Goal: Transaction & Acquisition: Register for event/course

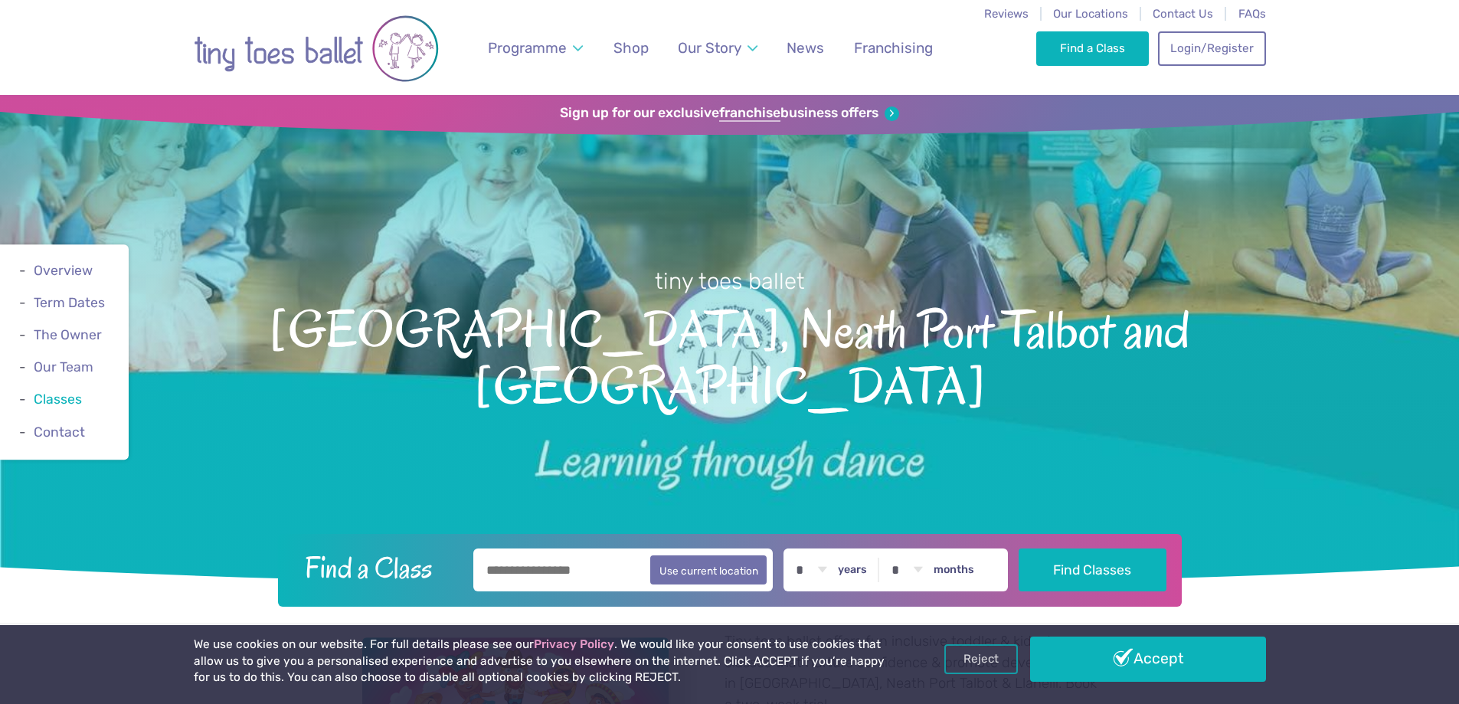
click at [59, 400] on link "Classes" at bounding box center [58, 399] width 48 height 15
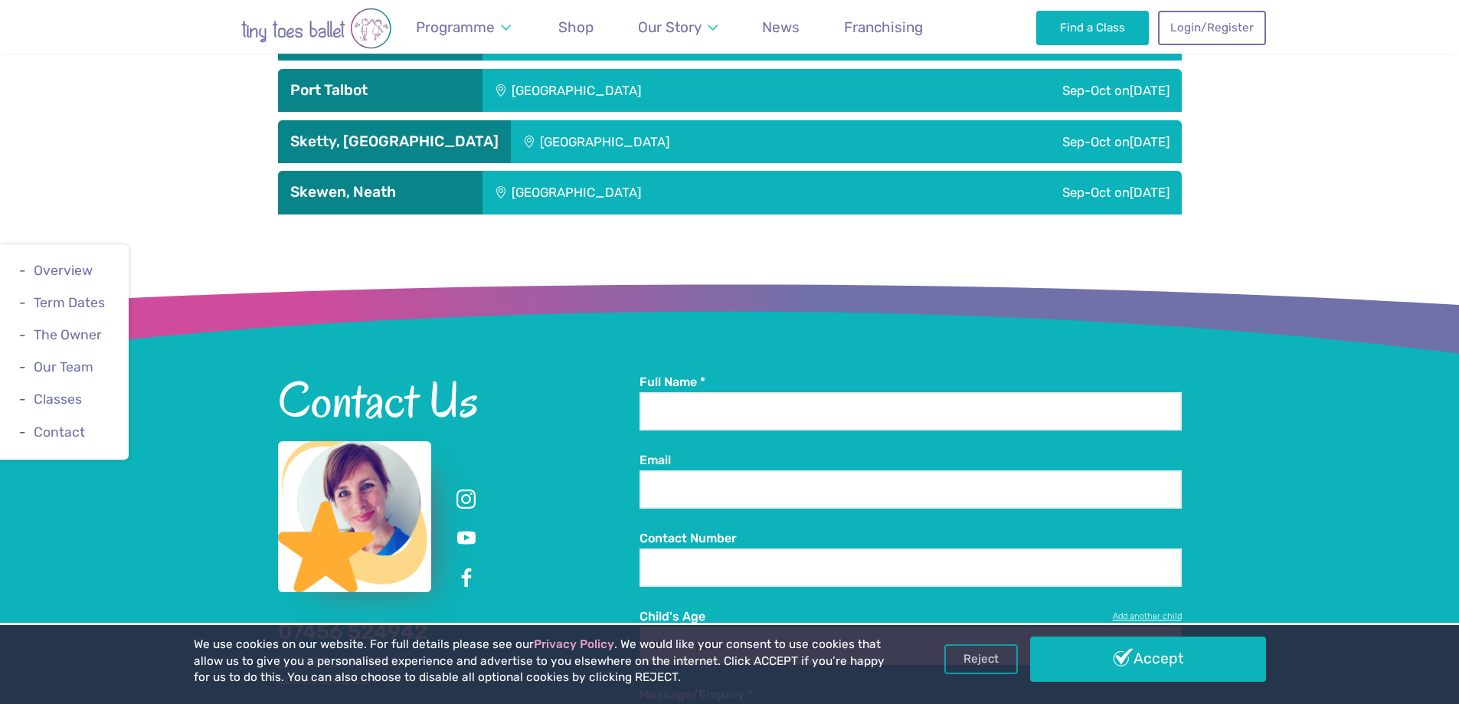
scroll to position [3200, 0]
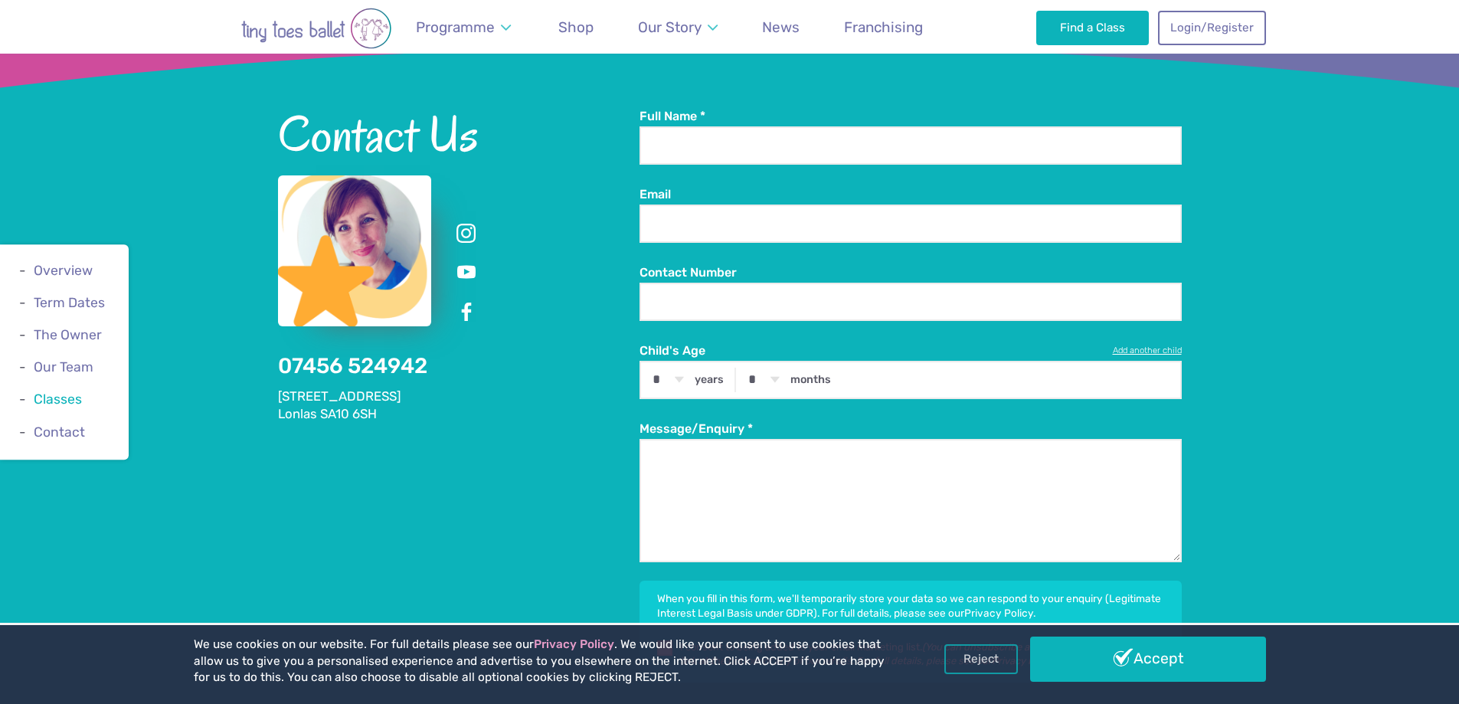
click at [75, 399] on link "Classes" at bounding box center [58, 399] width 48 height 15
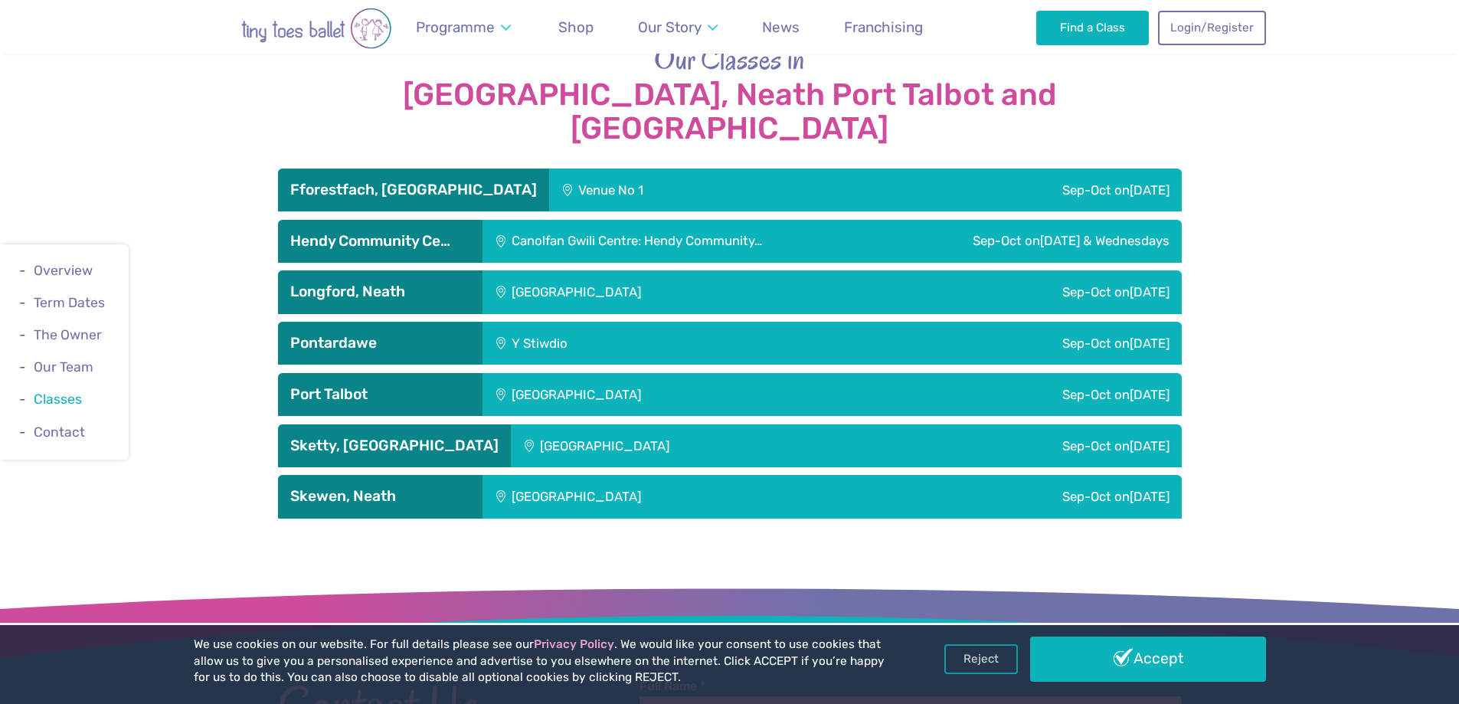
scroll to position [2588, 0]
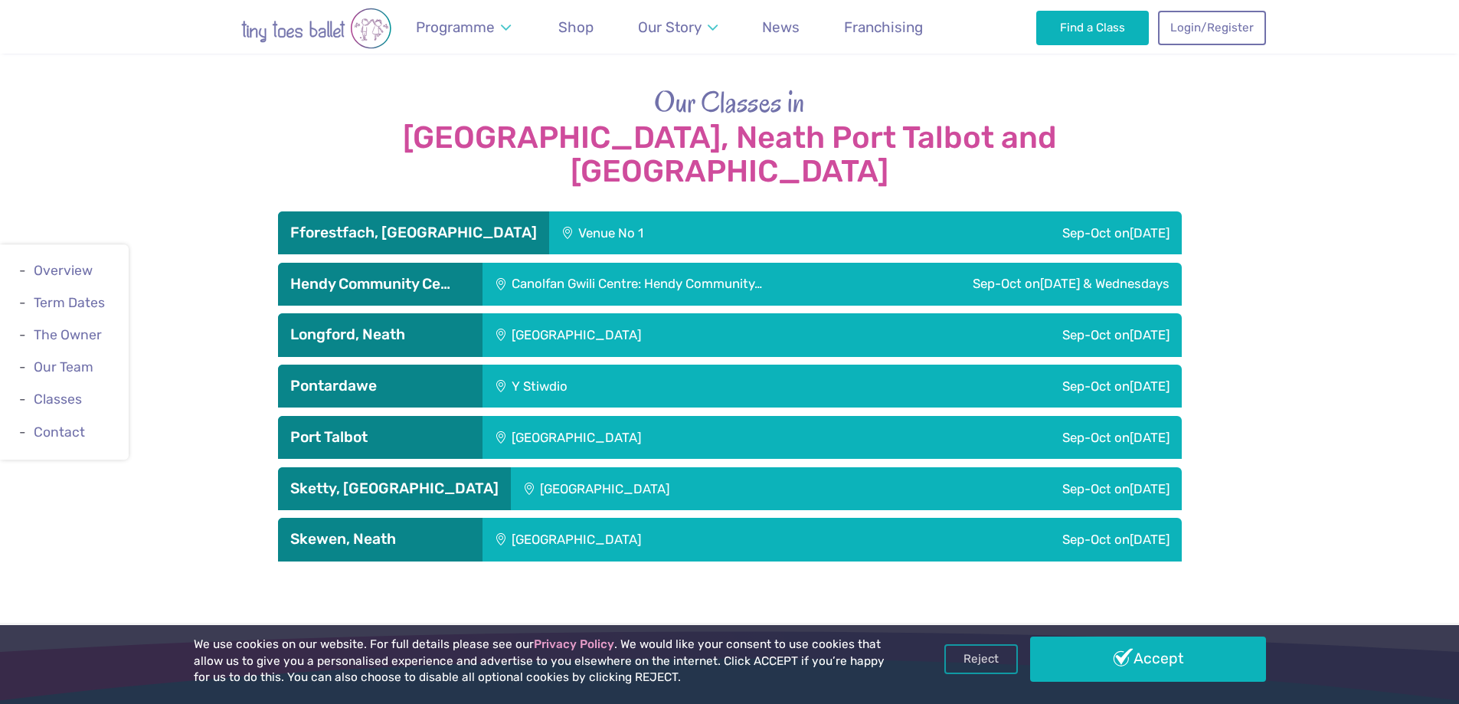
click at [1111, 211] on div "Sep-Oct [DATE]" at bounding box center [1006, 232] width 349 height 43
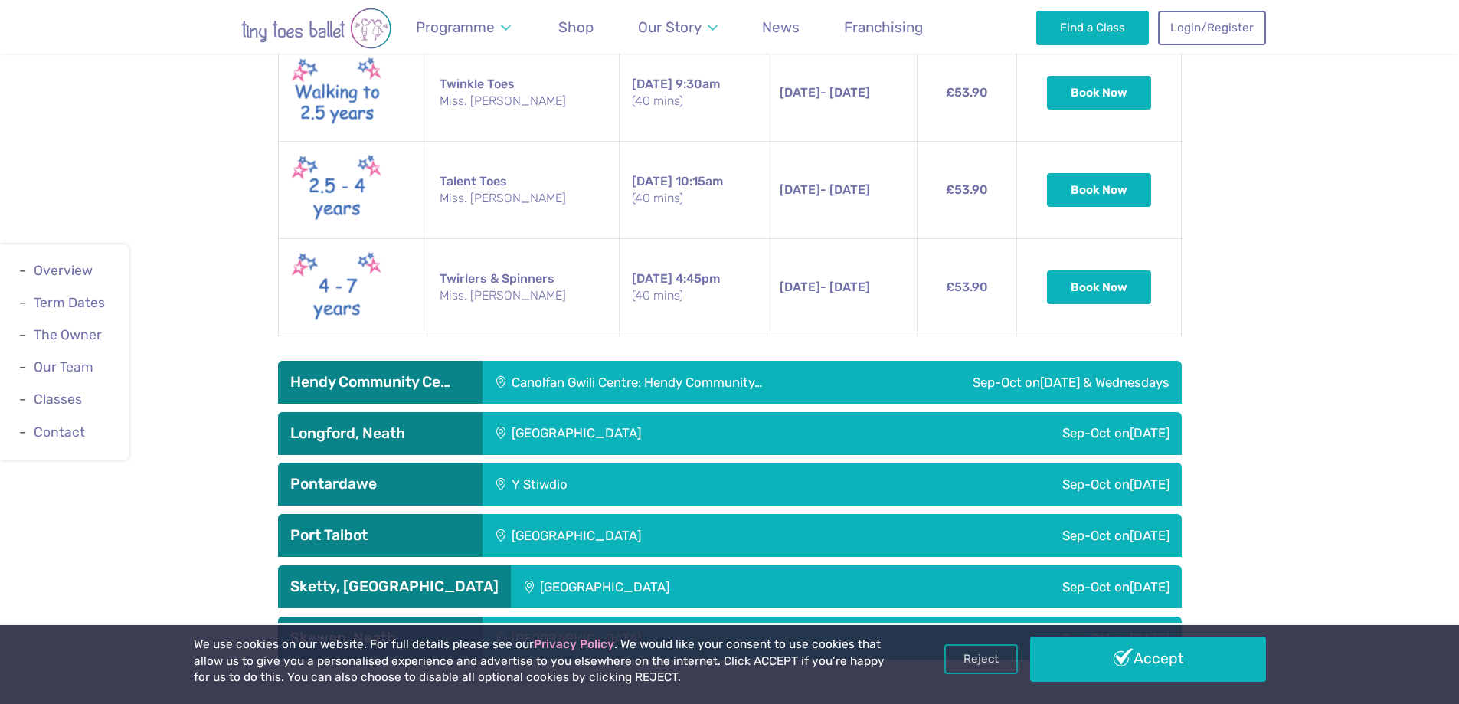
scroll to position [3047, 0]
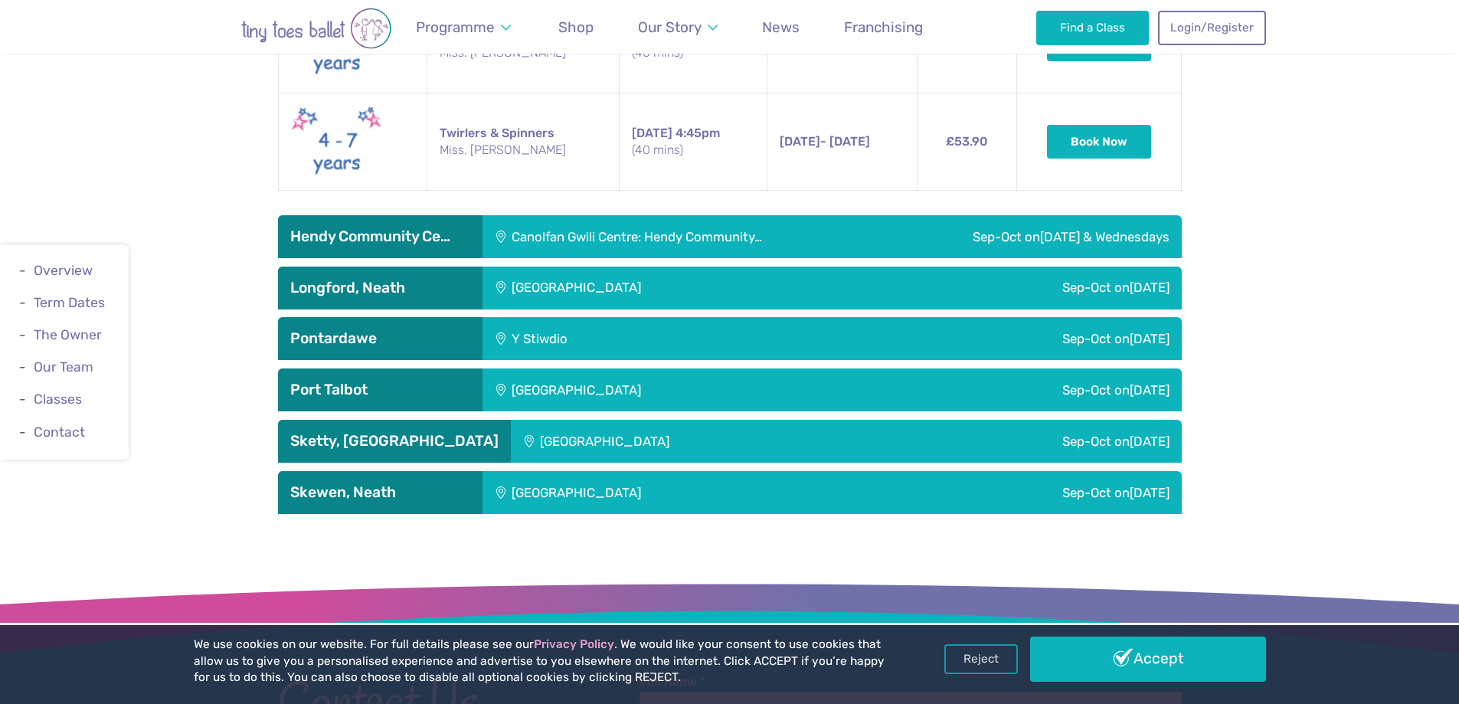
click at [1084, 267] on div "Sep-Oct [DATE]" at bounding box center [1030, 288] width 304 height 43
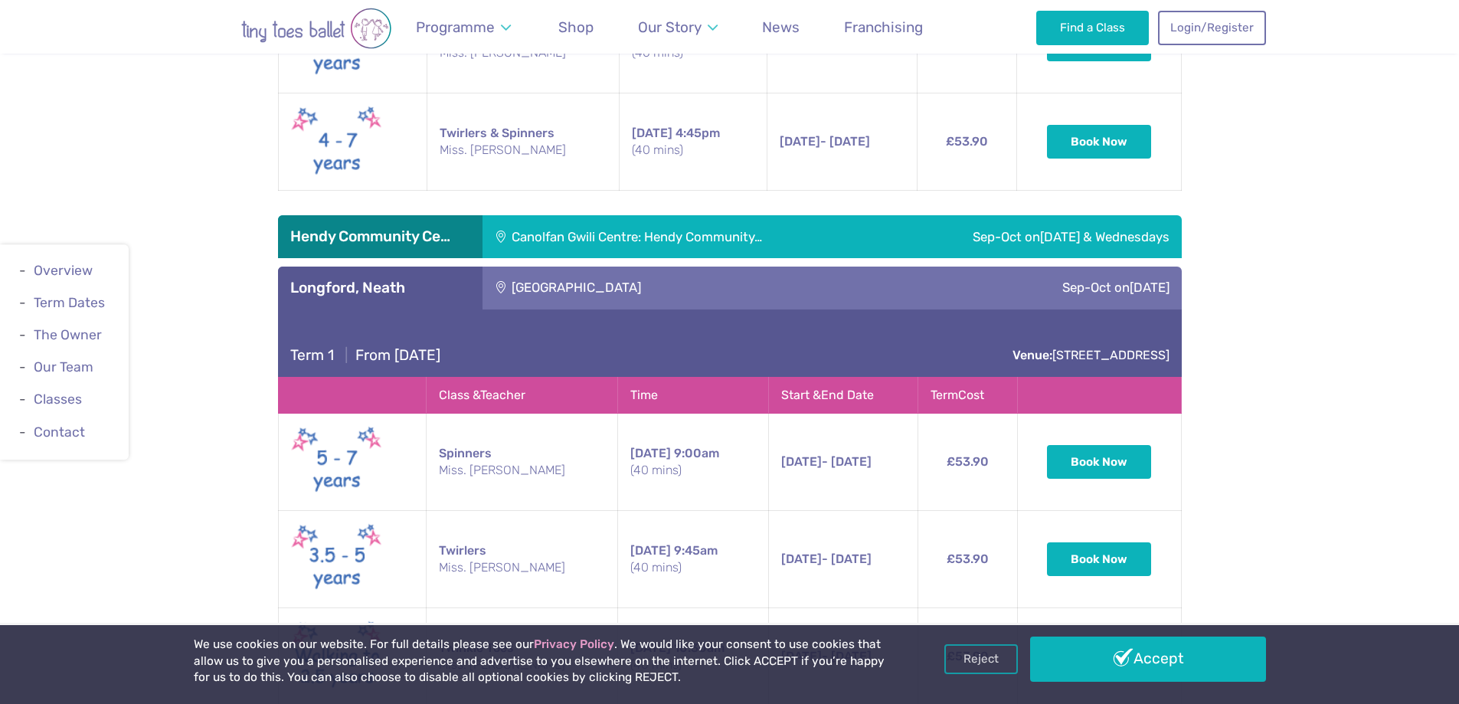
click at [1261, 230] on div "Our Classes in [GEOGRAPHIC_DATA], [GEOGRAPHIC_DATA] and [GEOGRAPHIC_DATA], [GEO…" at bounding box center [729, 323] width 1459 height 1400
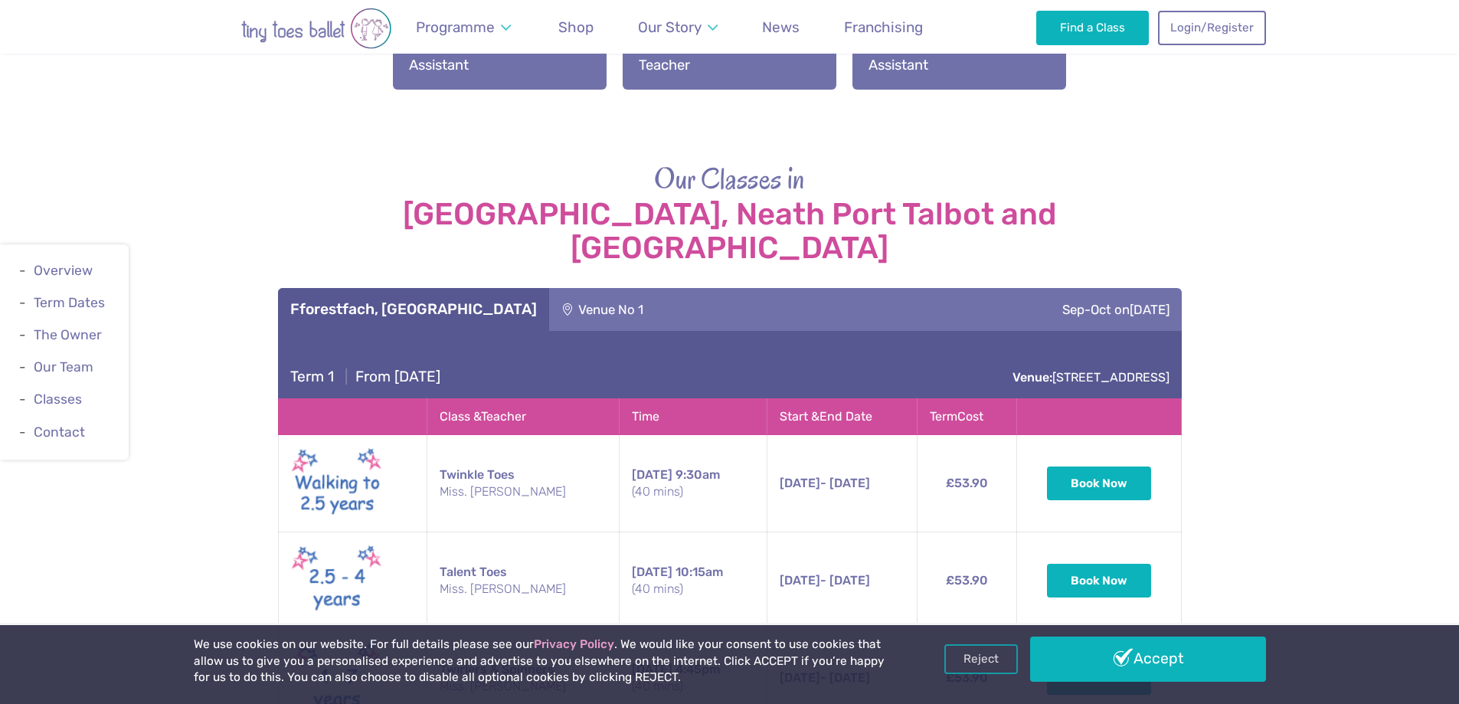
scroll to position [2435, 0]
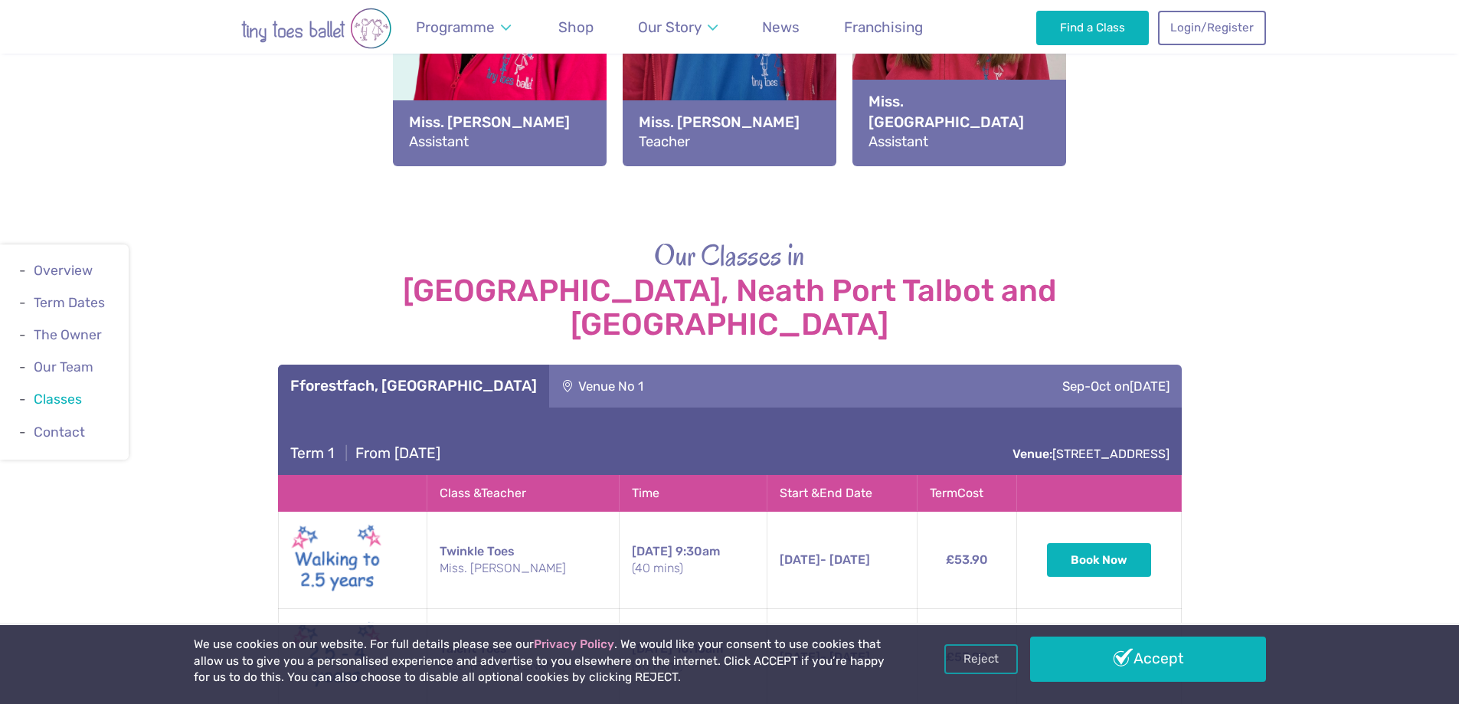
click at [47, 401] on link "Classes" at bounding box center [58, 399] width 48 height 15
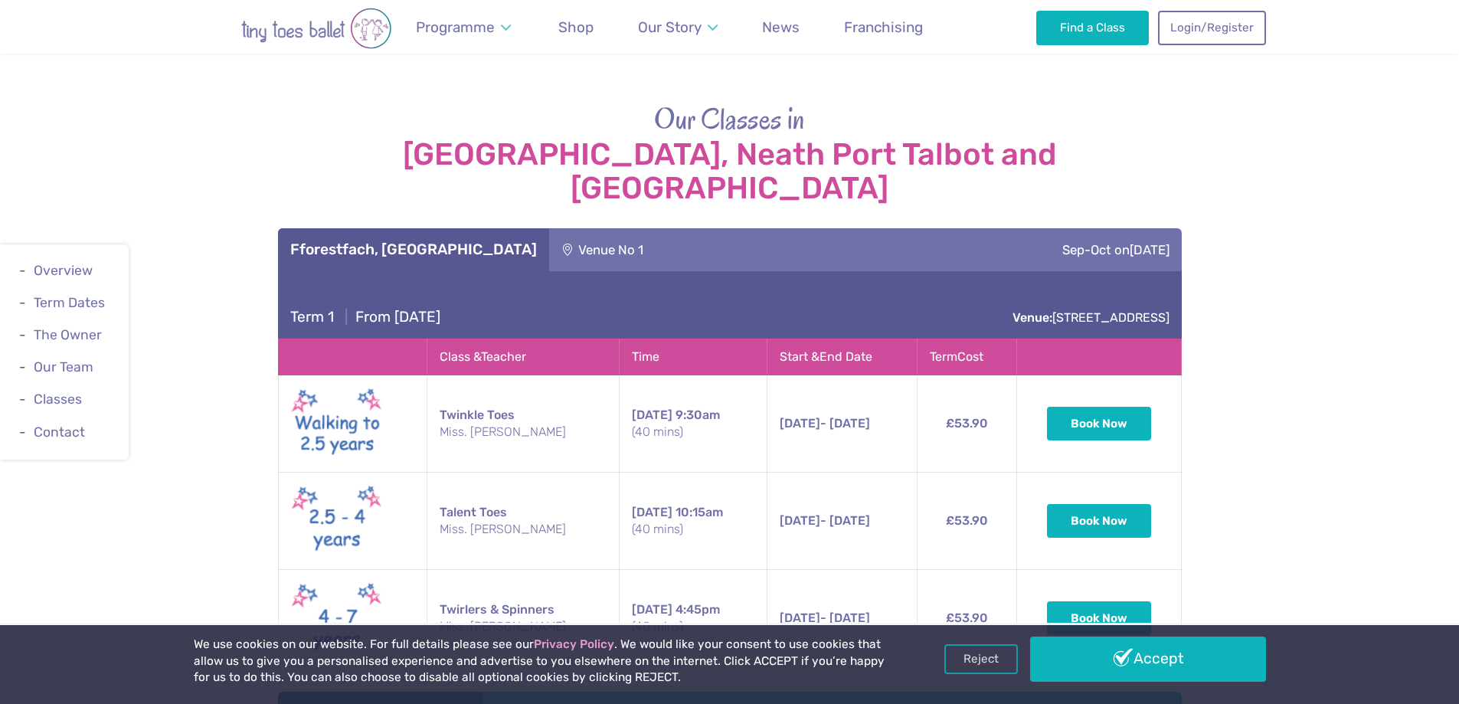
scroll to position [2588, 0]
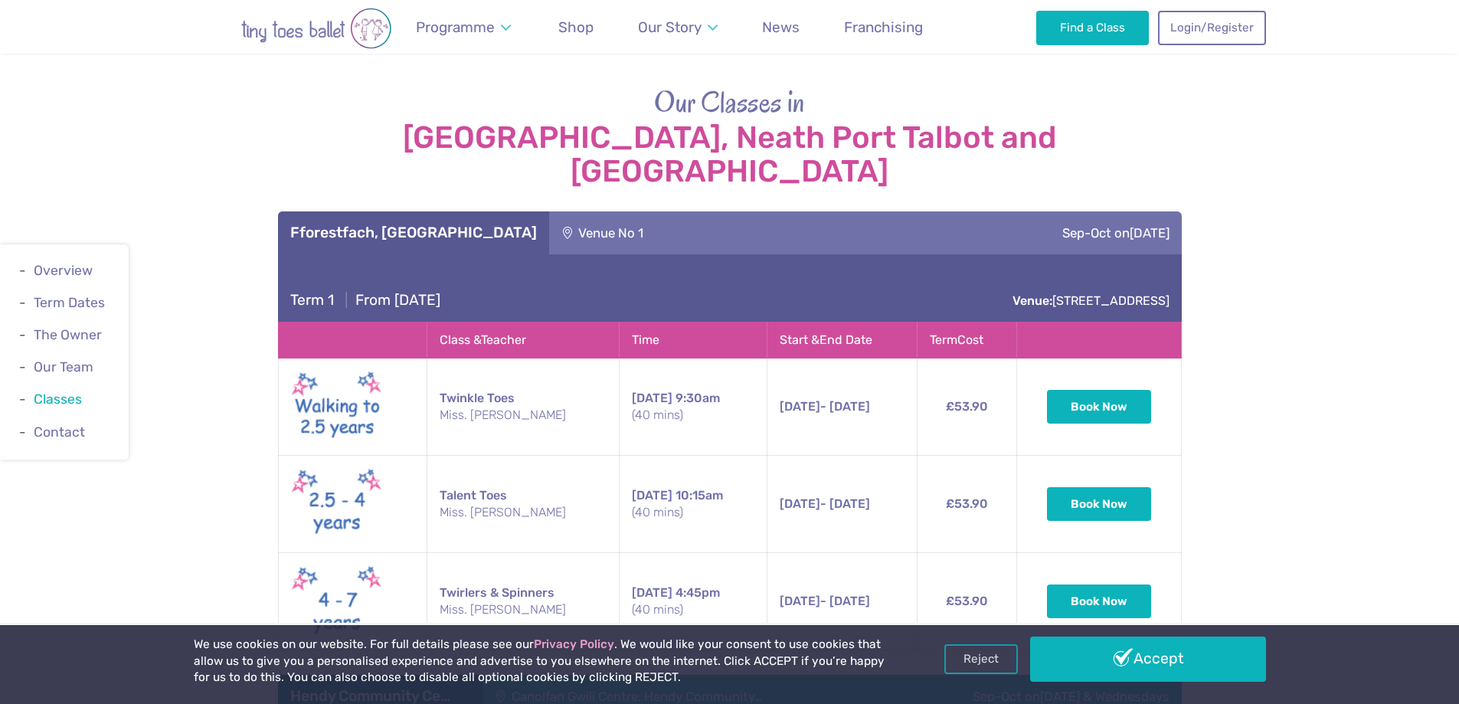
click at [35, 397] on link "Classes" at bounding box center [58, 399] width 48 height 15
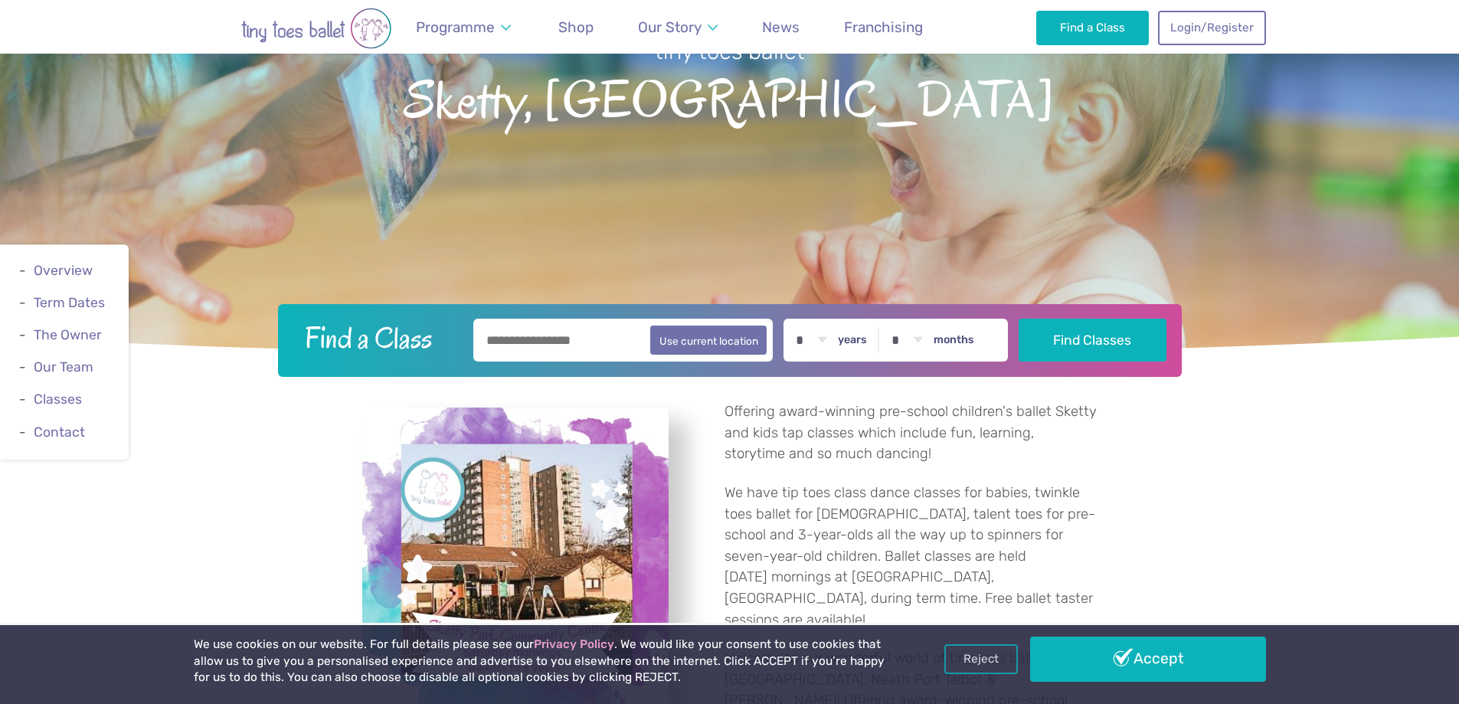
scroll to position [459, 0]
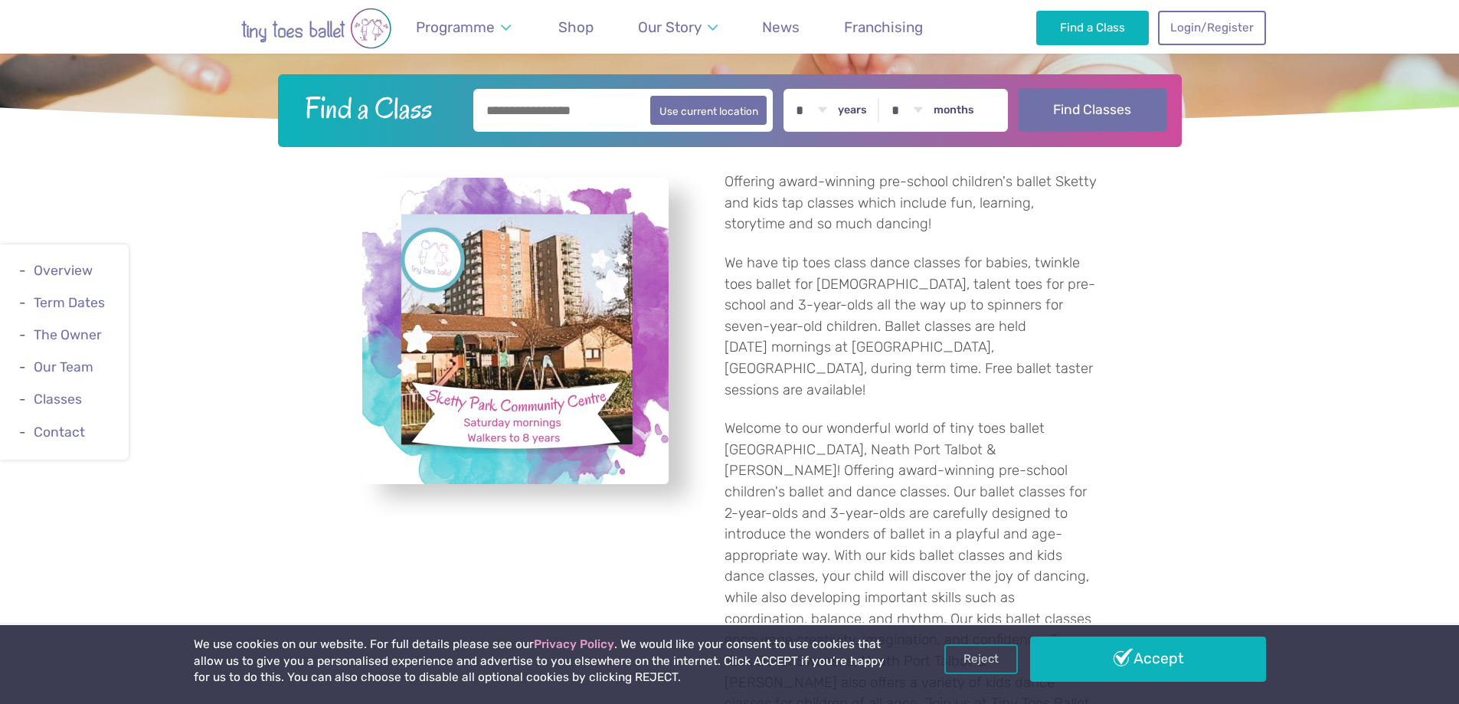
click at [1104, 115] on button "Find Classes" at bounding box center [1093, 109] width 148 height 43
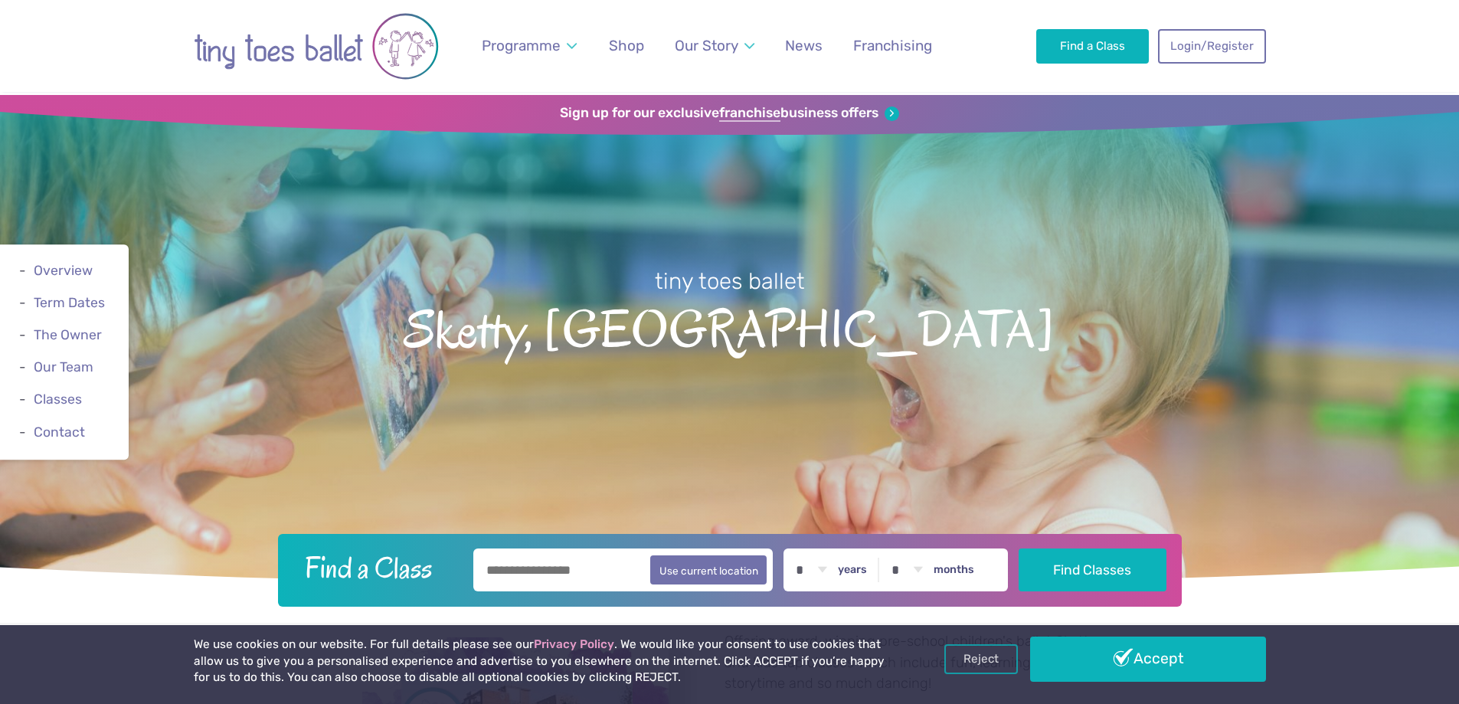
scroll to position [77, 0]
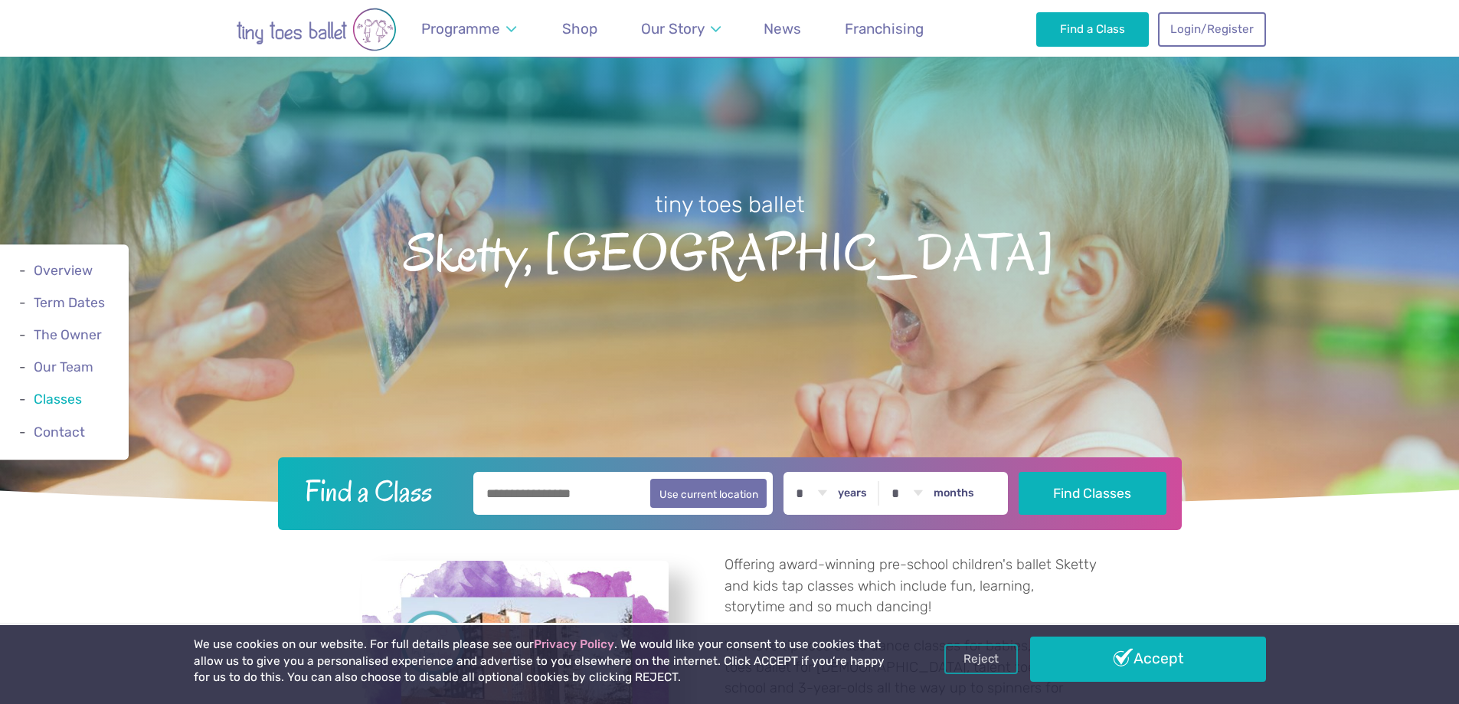
click at [48, 396] on link "Classes" at bounding box center [58, 399] width 48 height 15
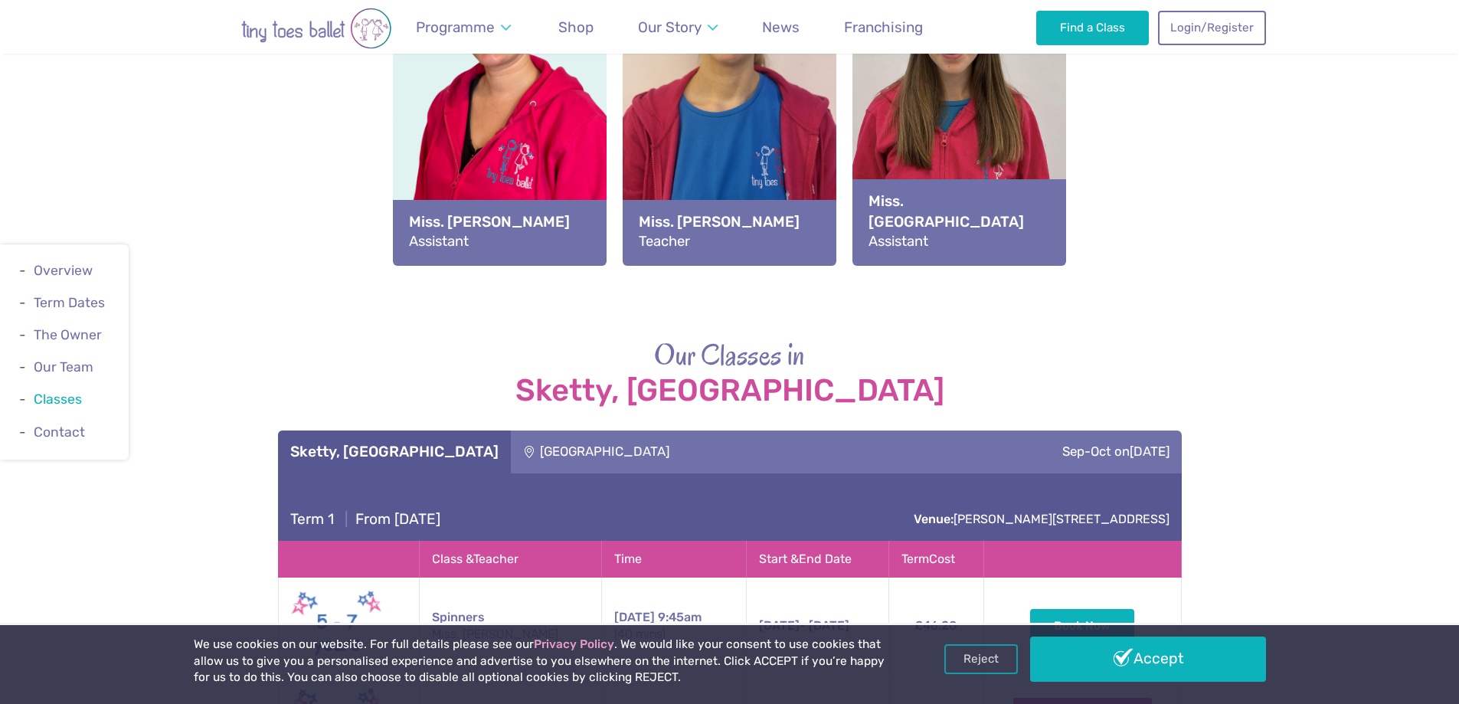
scroll to position [2791, 0]
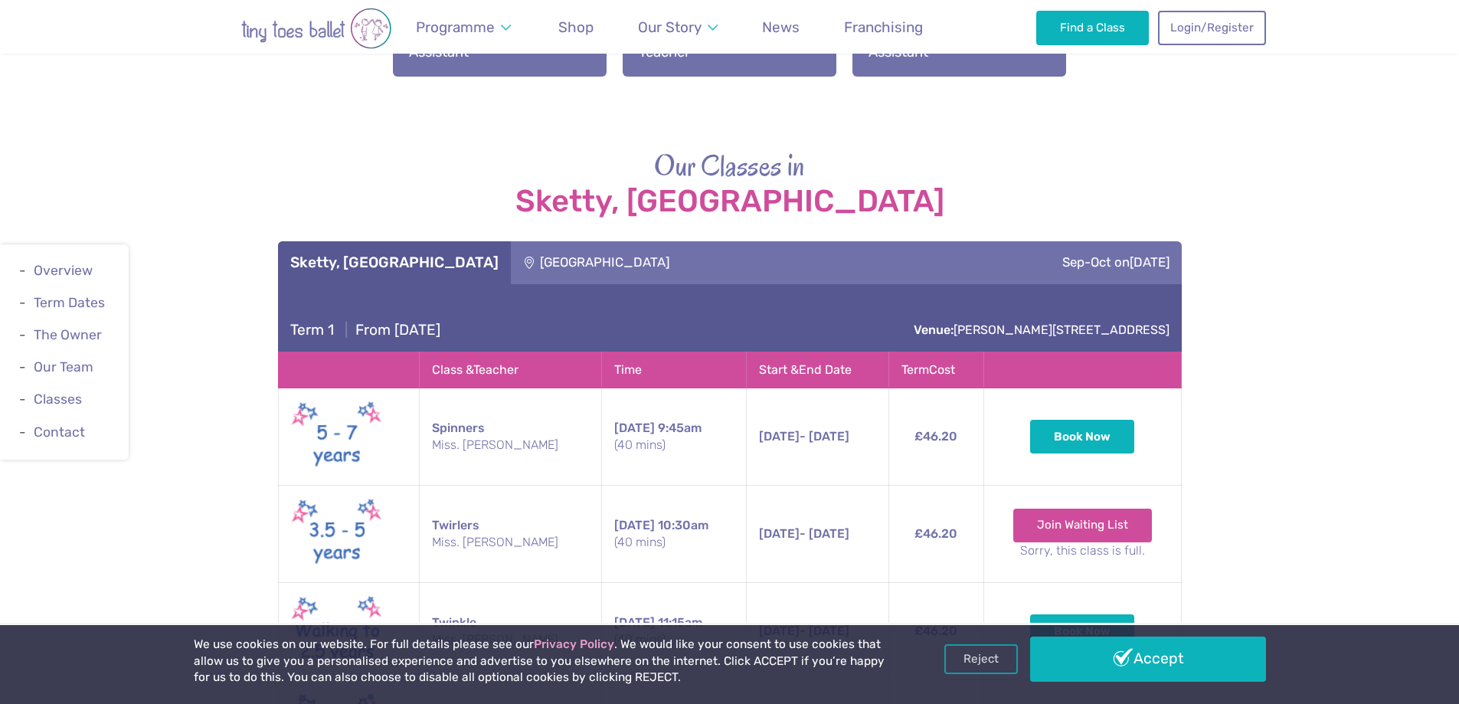
click at [398, 253] on h3 "Sketty, [GEOGRAPHIC_DATA]" at bounding box center [394, 262] width 208 height 18
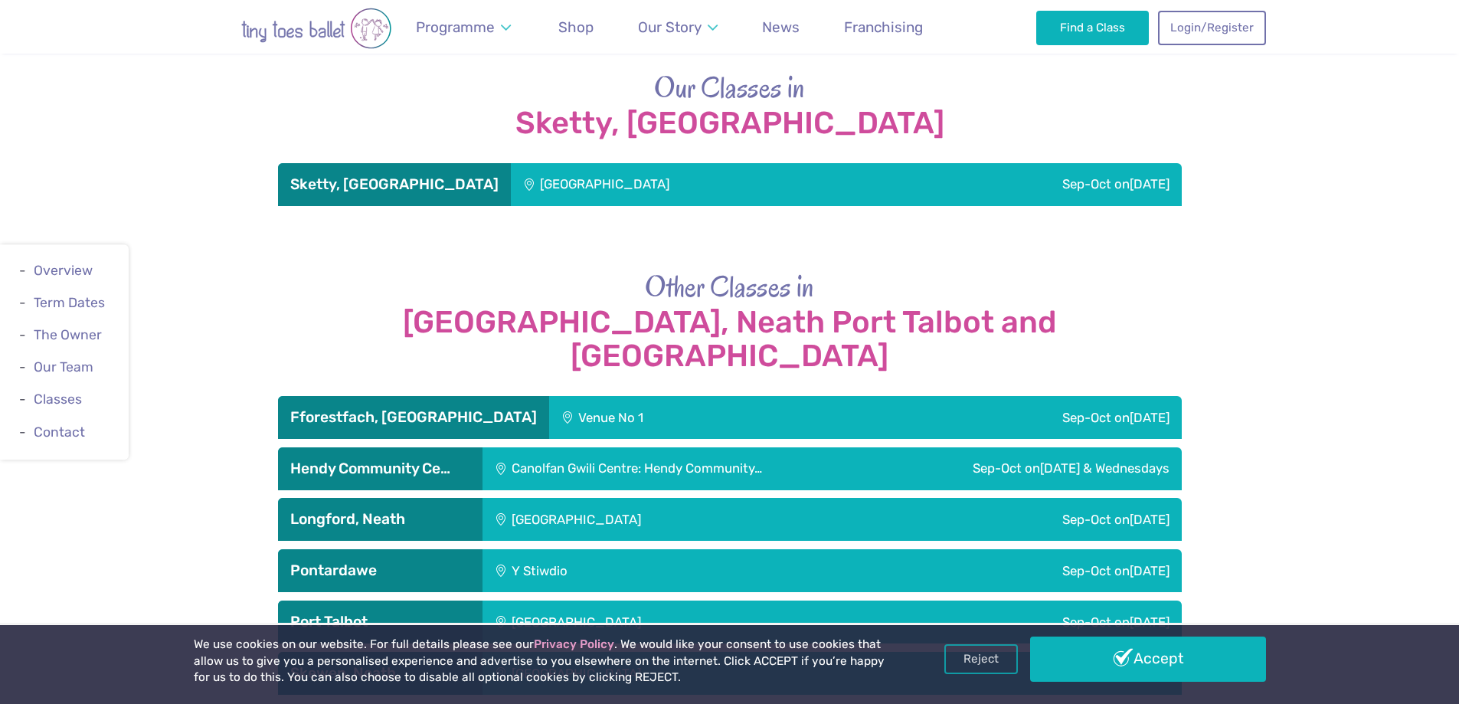
scroll to position [2944, 0]
